Goal: Task Accomplishment & Management: Manage account settings

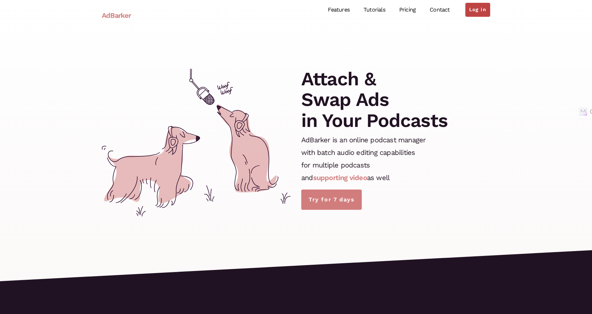
click at [485, 9] on link "Log in" at bounding box center [477, 10] width 25 height 14
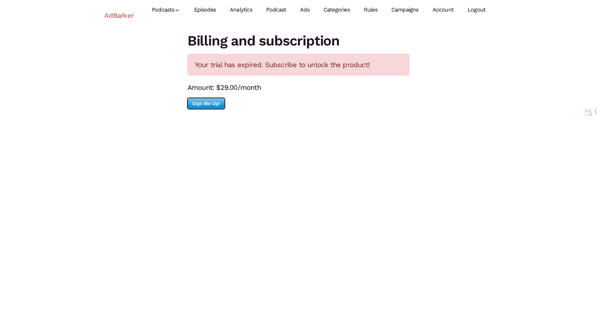
click at [208, 106] on span "Sign Me Up!" at bounding box center [206, 103] width 37 height 10
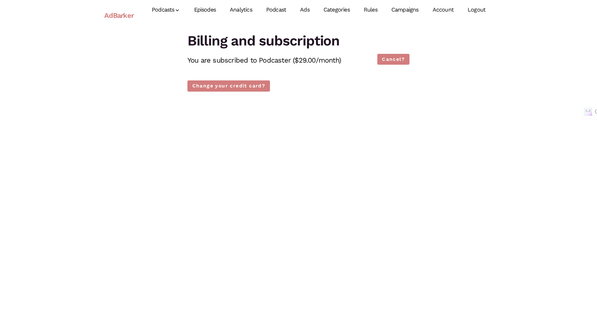
click at [303, 9] on link "Ads" at bounding box center [304, 9] width 23 height 31
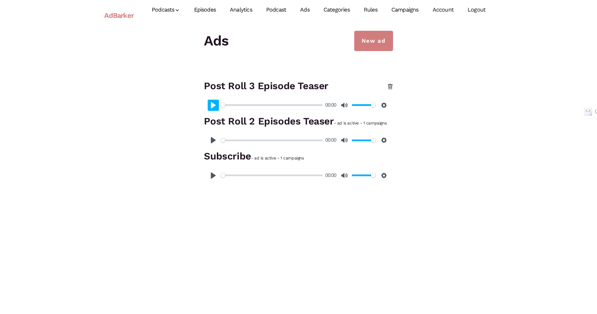
click at [211, 108] on button "Pause Play" at bounding box center [213, 105] width 11 height 11
click at [380, 137] on button "Settings" at bounding box center [383, 140] width 11 height 11
click at [440, 142] on div "New ad Ads Post Roll 3 Episode Teaser Pause Play % buffered 00:00 -00:09 Unmute…" at bounding box center [298, 108] width 399 height 154
type input "100"
click at [415, 8] on link "Campaigns" at bounding box center [404, 9] width 41 height 31
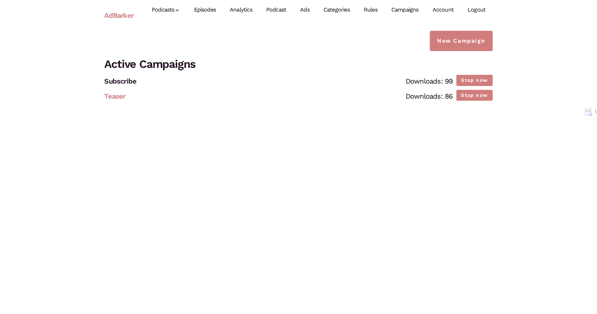
click at [111, 96] on link "Teaser" at bounding box center [115, 96] width 21 height 8
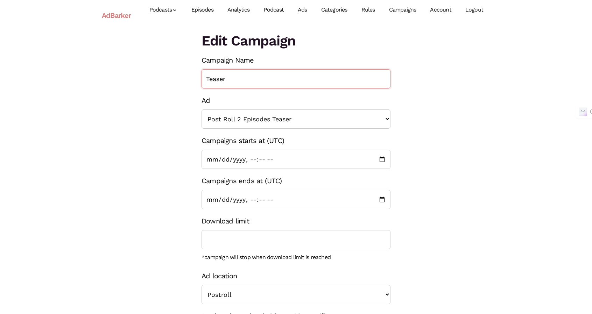
click at [240, 79] on input "Teaser" at bounding box center [295, 78] width 189 height 19
type input "Teaser (2 episodes)"
click at [384, 200] on input "Campaigns ends at (UTC)" at bounding box center [295, 199] width 189 height 19
type input "[DATE]T03:00"
click at [373, 224] on div "Download limit" at bounding box center [295, 232] width 189 height 35
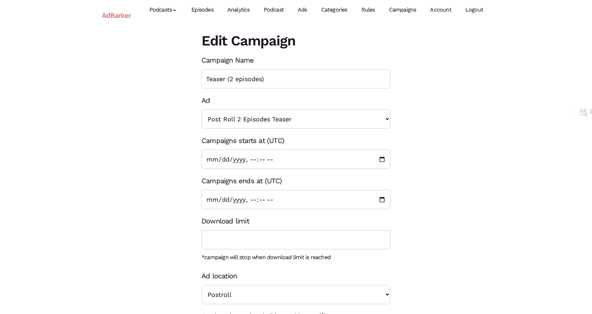
scroll to position [70, 0]
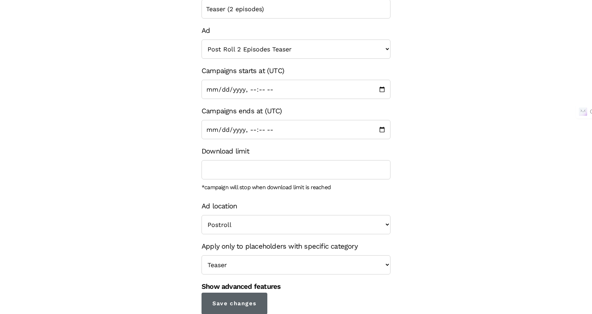
click at [245, 302] on input "Save changes" at bounding box center [234, 304] width 66 height 22
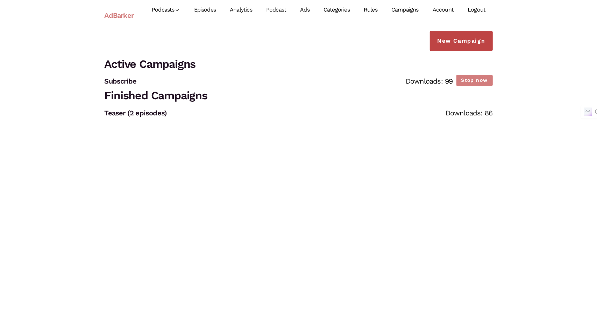
click at [469, 42] on link "New Campaign" at bounding box center [461, 41] width 63 height 20
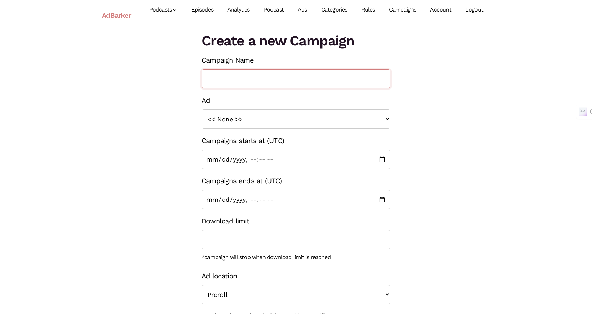
click at [295, 83] on input "Campaign Name" at bounding box center [295, 78] width 189 height 19
type input "t"
type input "Teaser (3 episodes)"
click at [270, 110] on select "<< None >> Subscribe Post Roll 2 Episodes Teaser Post Roll 3 Episode Teaser" at bounding box center [295, 118] width 189 height 19
select select "1368"
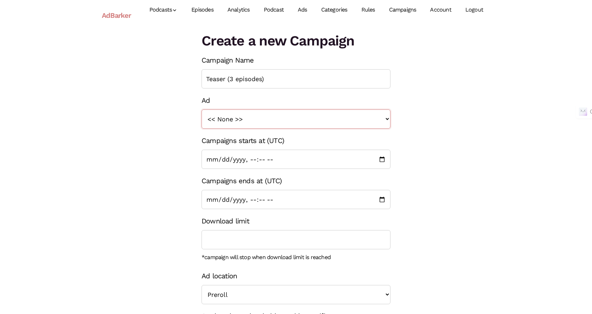
click at [201, 109] on select "<< None >> Subscribe Post Roll 2 Episodes Teaser Post Roll 3 Episode Teaser" at bounding box center [295, 118] width 189 height 19
click at [382, 159] on input "Campaigns starts at (UTC)" at bounding box center [295, 159] width 189 height 19
type input "[DATE]T03:05"
click at [356, 179] on div "Campaigns ends at (UTC)" at bounding box center [295, 191] width 189 height 35
click at [347, 207] on input "Campaigns ends at (UTC)" at bounding box center [295, 199] width 189 height 19
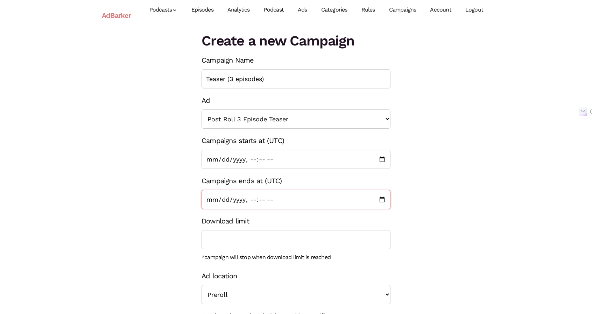
click at [217, 201] on input "Campaigns ends at (UTC)" at bounding box center [295, 199] width 189 height 19
click at [383, 201] on input "Campaigns ends at (UTC)" at bounding box center [295, 199] width 189 height 19
type input "[DATE]T16:37"
click at [368, 215] on div "Download limit" at bounding box center [295, 232] width 189 height 35
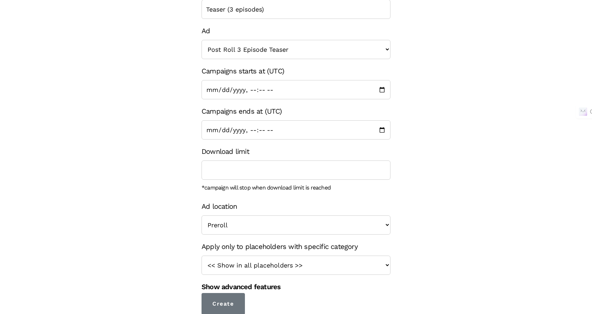
scroll to position [70, 0]
click at [336, 223] on select "Preroll Midroll Postroll" at bounding box center [295, 224] width 189 height 19
select select "postroll"
click at [201, 215] on select "Preroll Midroll Postroll" at bounding box center [295, 224] width 189 height 19
click at [281, 262] on select "<< Show in all placeholders >> Teaser True Crime Midroll Ads" at bounding box center [295, 264] width 189 height 19
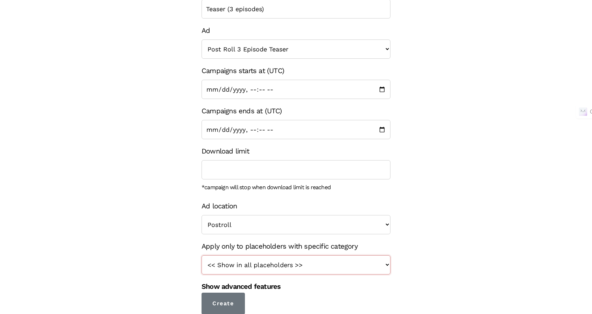
select select "130"
click at [201, 255] on select "<< Show in all placeholders >> Teaser True Crime Midroll Ads" at bounding box center [295, 264] width 189 height 19
click at [219, 309] on input "Create" at bounding box center [222, 304] width 43 height 22
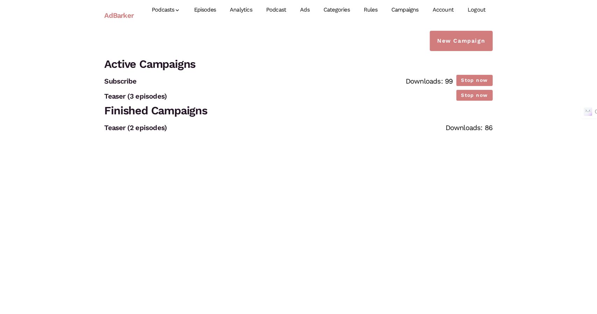
click at [209, 12] on link "Episodes" at bounding box center [205, 9] width 36 height 31
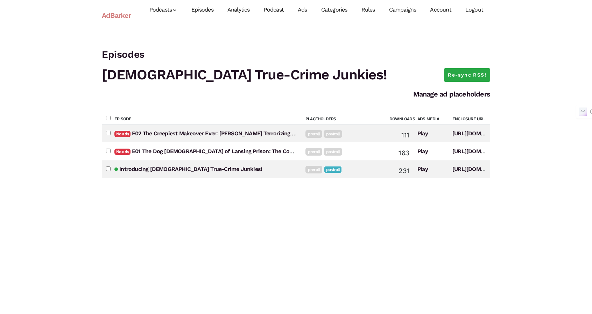
click at [473, 66] on h1 "[DEMOGRAPHIC_DATA] True-Crime Junkies!" at bounding box center [296, 75] width 388 height 20
click at [467, 73] on link "Re-sync RSS!" at bounding box center [467, 75] width 46 height 14
click at [401, 7] on link "Campaigns" at bounding box center [402, 9] width 41 height 31
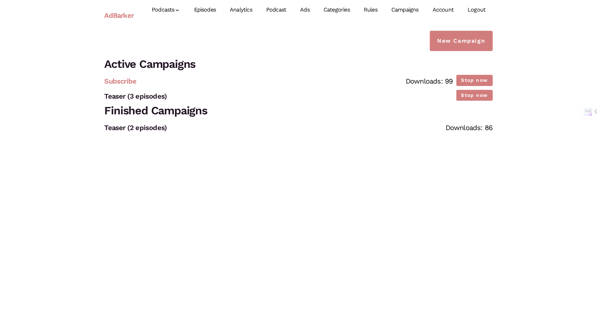
click at [129, 83] on link "Subscribe" at bounding box center [121, 81] width 32 height 8
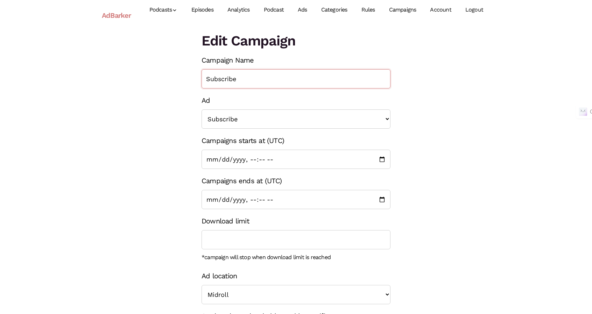
click at [330, 86] on input "Subscribe" at bounding box center [295, 78] width 189 height 19
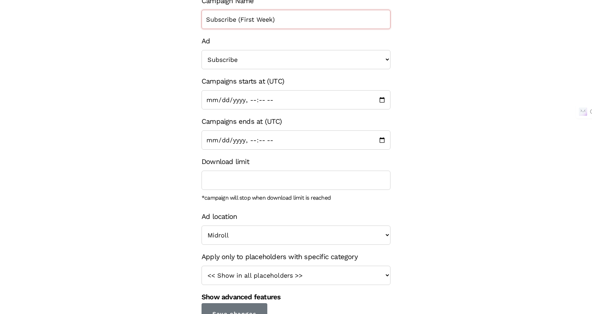
scroll to position [70, 0]
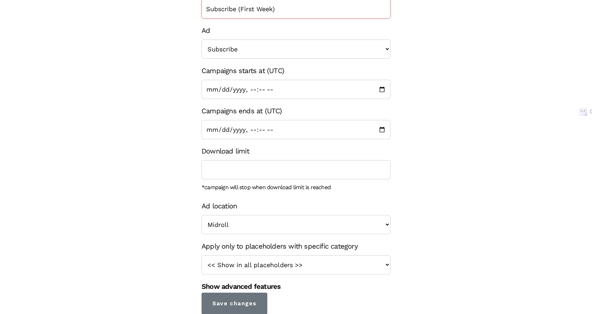
type input "Subscribe (First Week)"
click at [223, 221] on select "Preroll Midroll Postroll" at bounding box center [295, 224] width 189 height 19
click at [223, 305] on input "Save changes" at bounding box center [234, 304] width 66 height 22
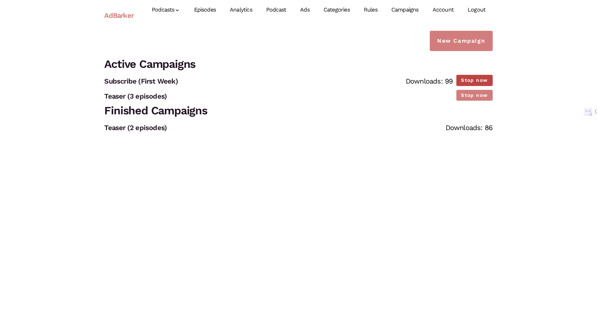
click at [480, 79] on button "Stop now" at bounding box center [474, 80] width 36 height 11
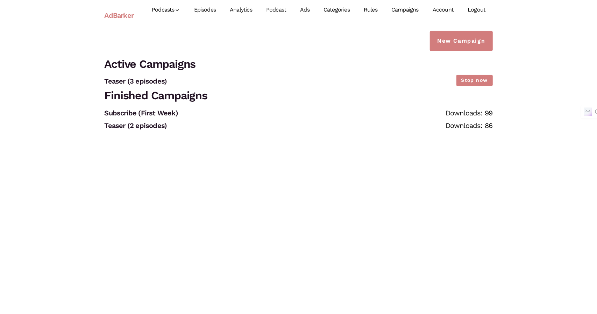
click at [180, 144] on html "AdBarker Menu Podcasts Christian True-Crime Junkies! Add New Episodes Analytics…" at bounding box center [298, 72] width 597 height 144
